Goal: Register for event/course

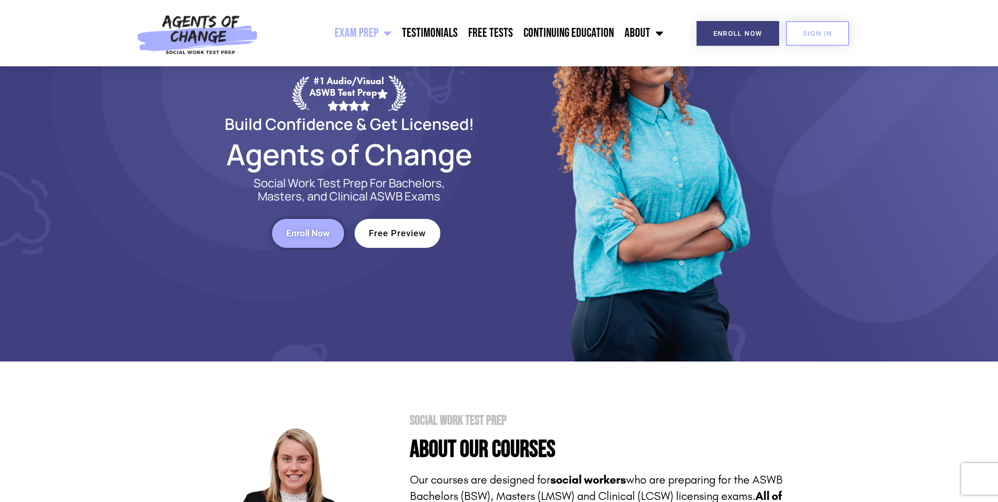
scroll to position [105, 0]
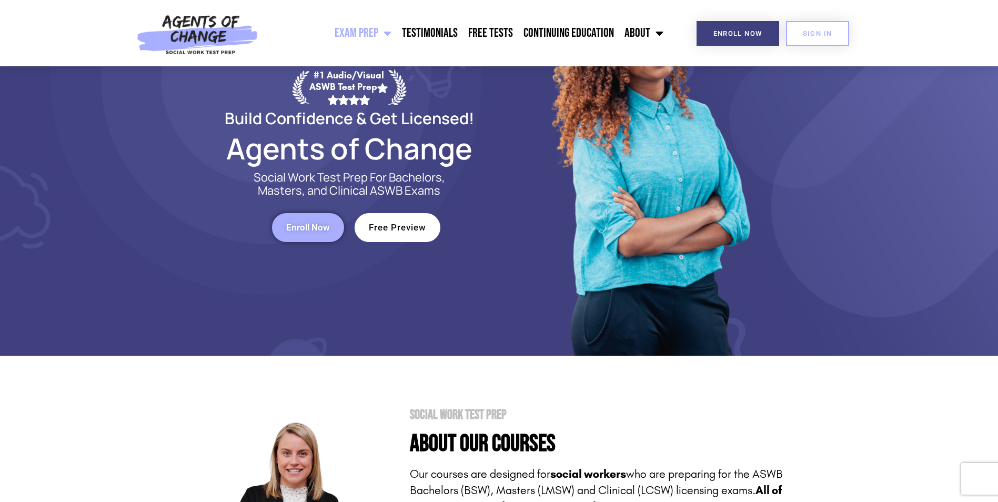
click at [320, 215] on link "Enroll Now" at bounding box center [308, 227] width 72 height 29
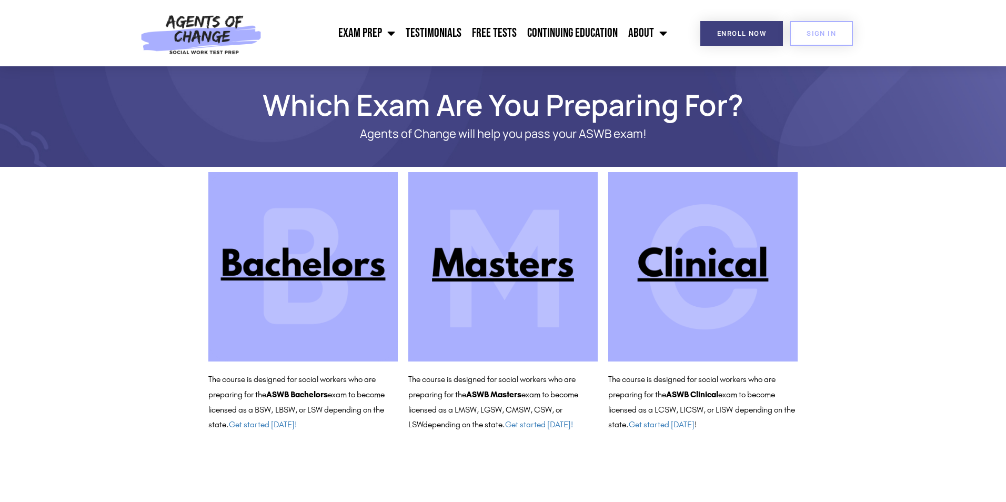
click at [673, 259] on img at bounding box center [702, 266] width 189 height 189
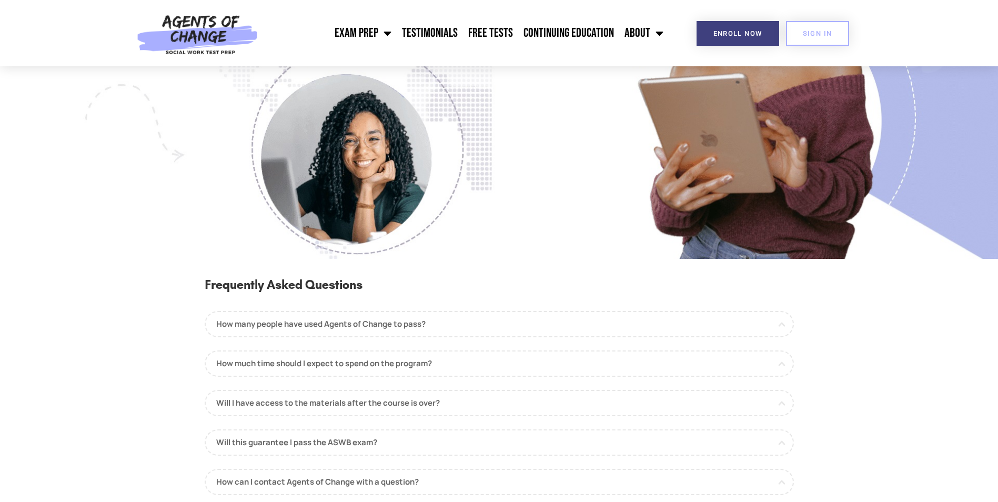
scroll to position [947, 0]
